Goal: Task Accomplishment & Management: Complete application form

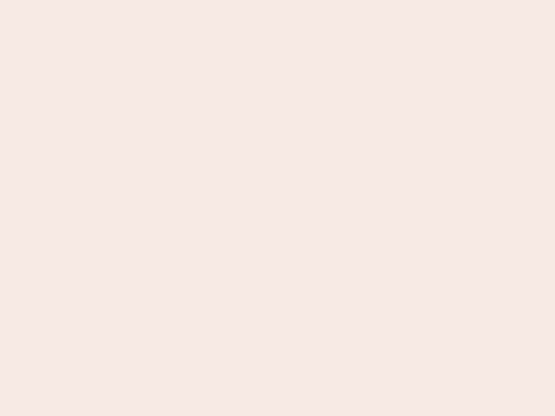
click at [277, 208] on nb-app "Almost there Thank you for registering for Newbook. Your account is under revie…" at bounding box center [277, 208] width 555 height 416
click at [277, 0] on nb-app "Almost there Thank you for registering for Newbook. Your account is under revie…" at bounding box center [277, 208] width 555 height 416
click at [296, 0] on nb-app "Almost there Thank you for registering for Newbook. Your account is under revie…" at bounding box center [277, 208] width 555 height 416
click at [277, 208] on nb-app "Almost there Thank you for registering for Newbook. Your account is under revie…" at bounding box center [277, 208] width 555 height 416
click at [277, 0] on nb-app "Almost there Thank you for registering for Newbook. Your account is under revie…" at bounding box center [277, 208] width 555 height 416
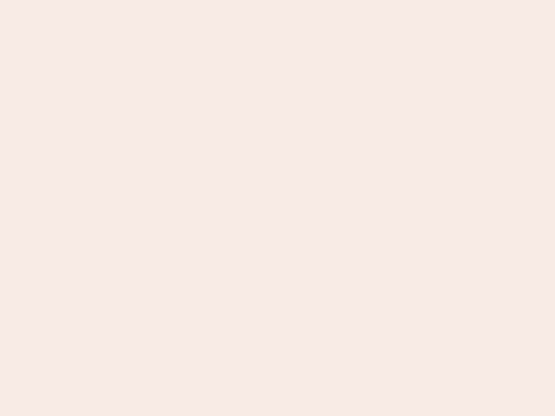
click at [194, 0] on nb-app "Almost there Thank you for registering for Newbook. Your account is under revie…" at bounding box center [277, 208] width 555 height 416
click at [277, 208] on nb-app "Almost there Thank you for registering for Newbook. Your account is under revie…" at bounding box center [277, 208] width 555 height 416
click at [277, 0] on nb-app "Almost there Thank you for registering for Newbook. Your account is under revie…" at bounding box center [277, 208] width 555 height 416
click at [194, 0] on nb-app "Almost there Thank you for registering for Newbook. Your account is under revie…" at bounding box center [277, 208] width 555 height 416
click at [277, 208] on nb-app "Almost there Thank you for registering for Newbook. Your account is under revie…" at bounding box center [277, 208] width 555 height 416
